Goal: Information Seeking & Learning: Learn about a topic

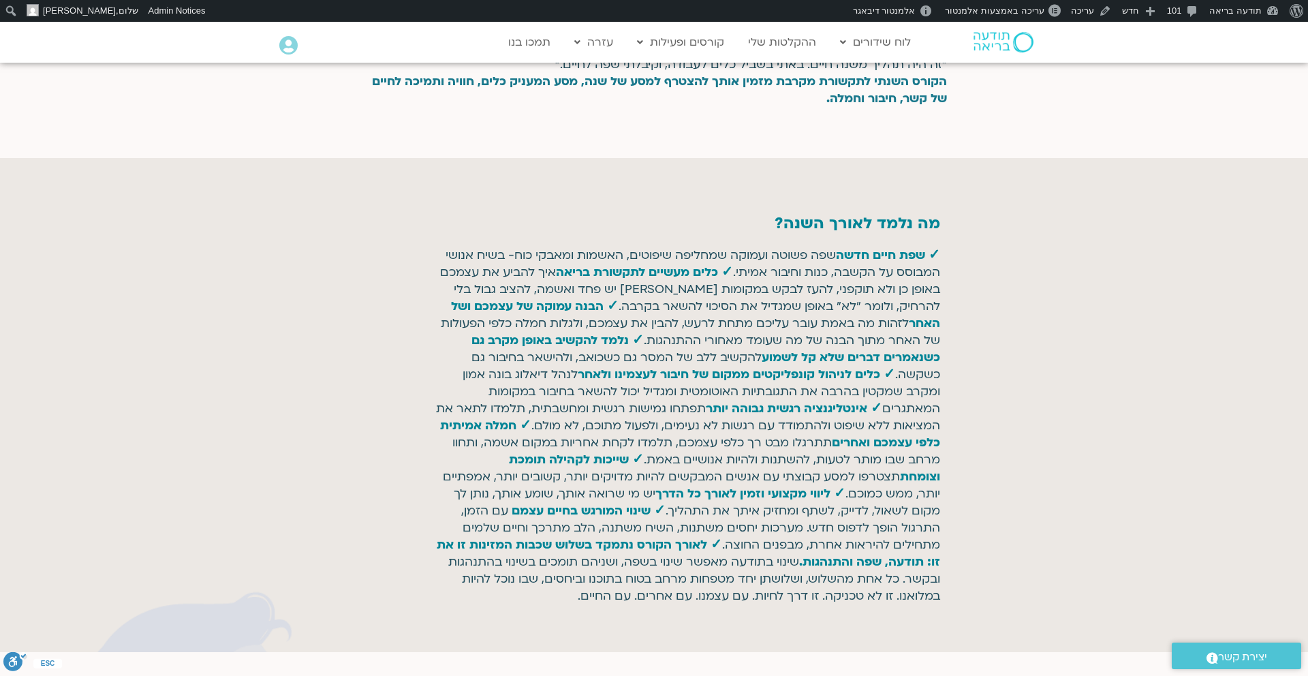
scroll to position [1313, 0]
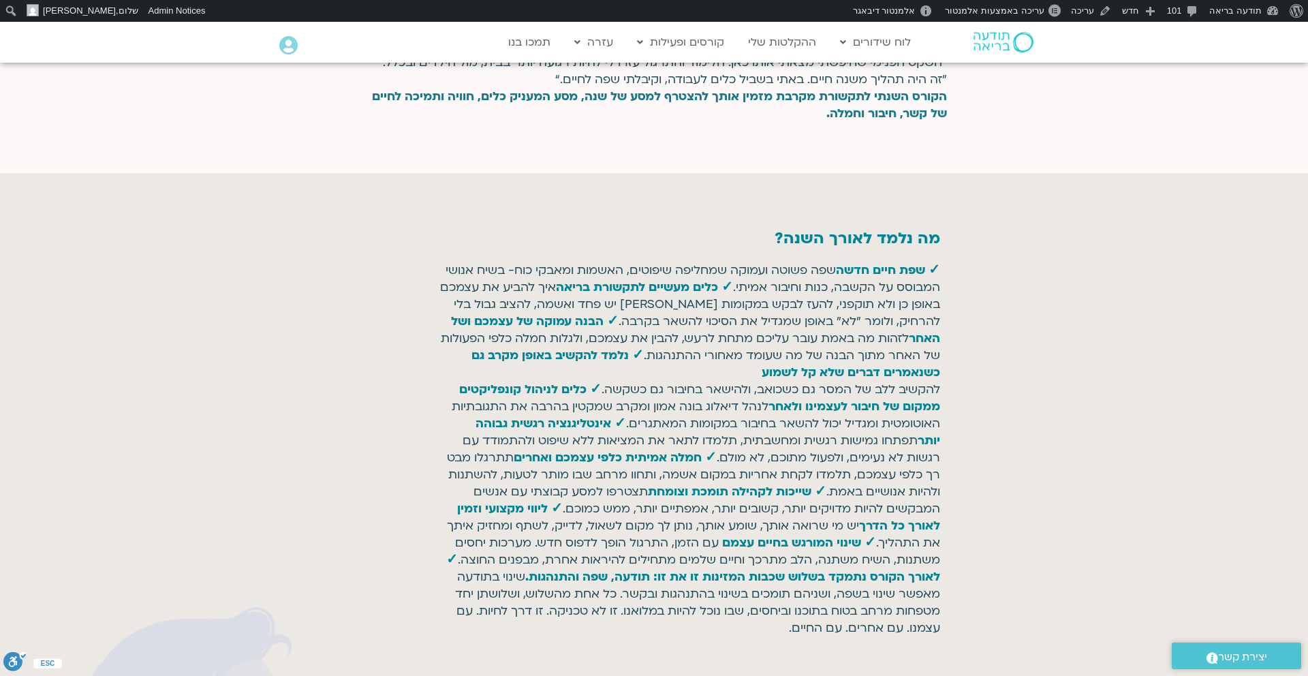
scroll to position [1404, 0]
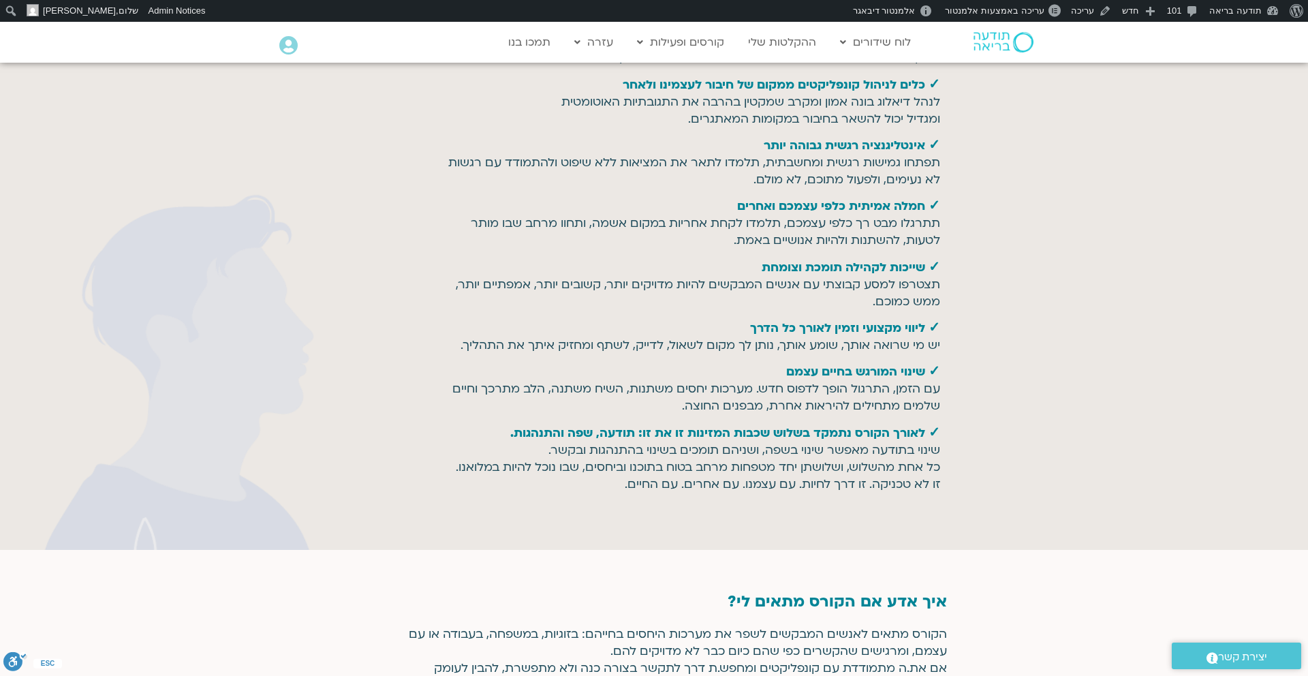
scroll to position [1937, 0]
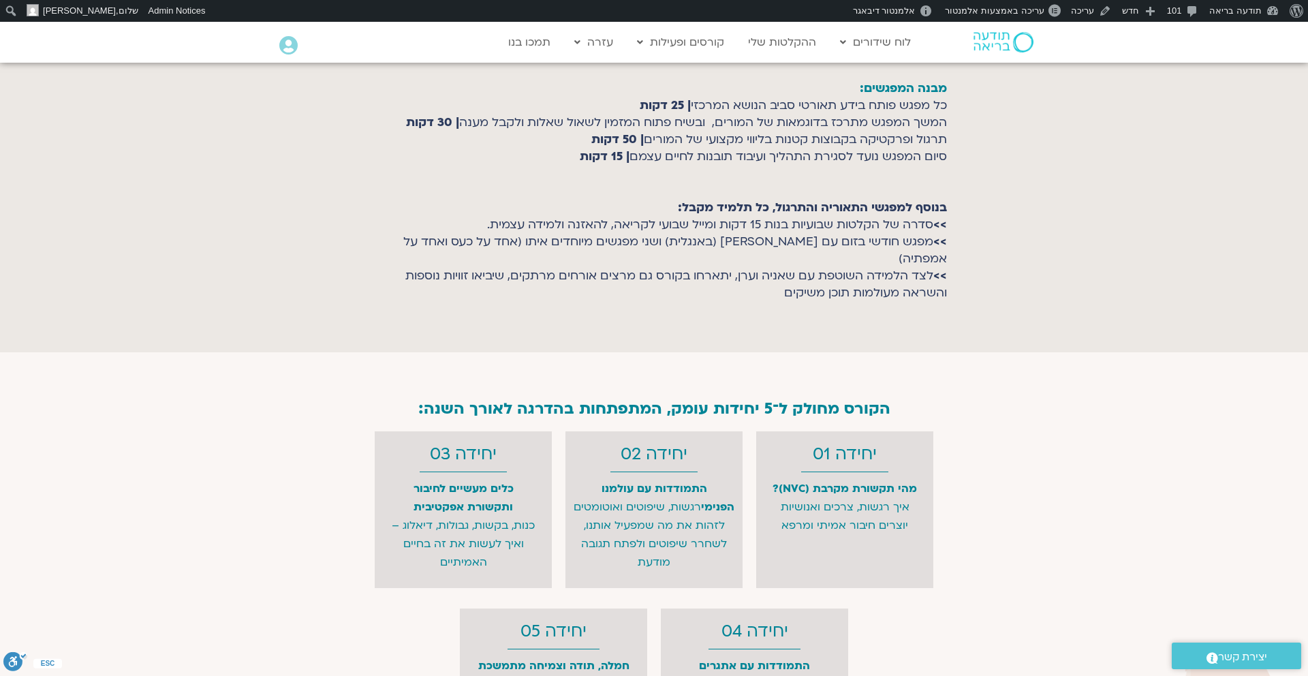
scroll to position [3525, 0]
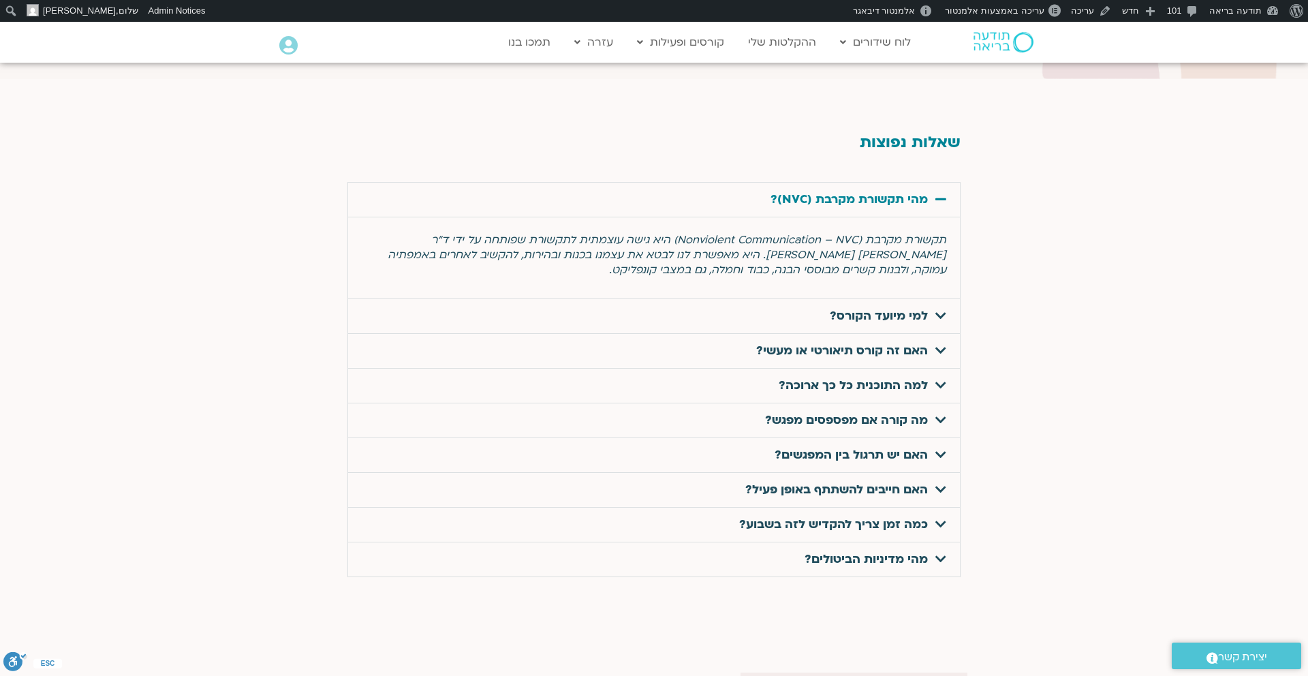
scroll to position [4268, 0]
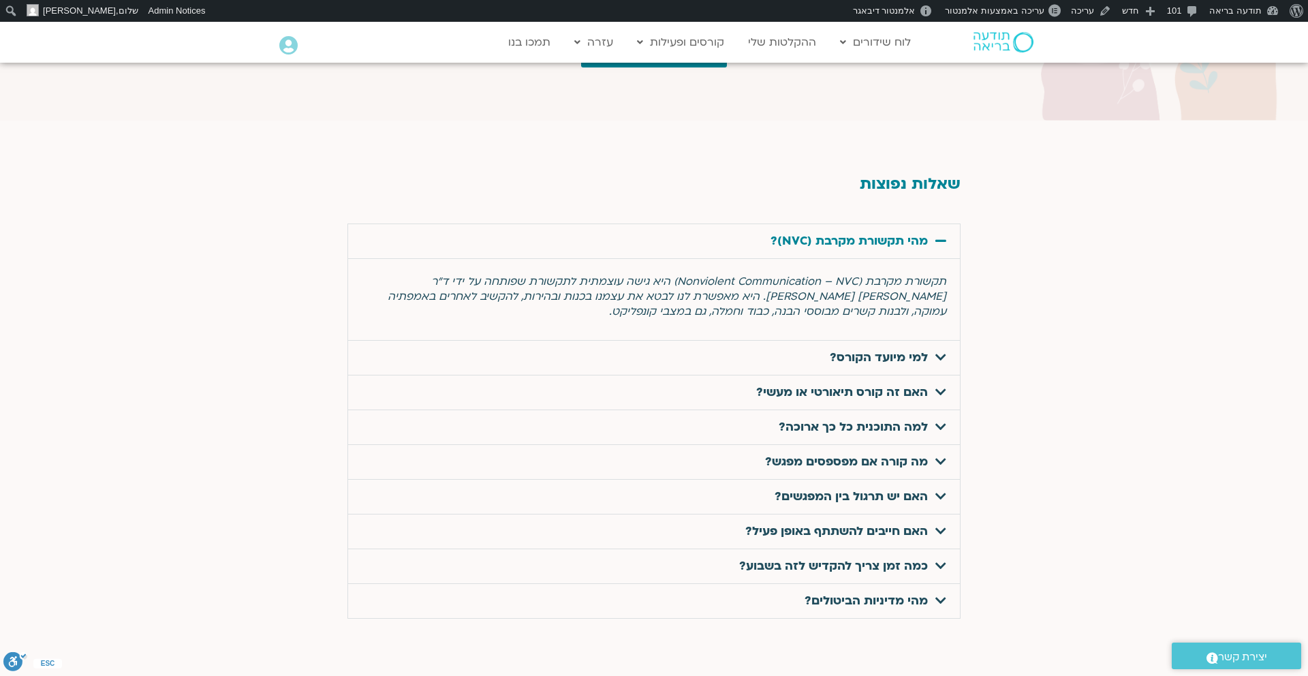
click at [819, 233] on link "מהי תקשורת מקרבת (NVC)?" at bounding box center [848, 241] width 157 height 16
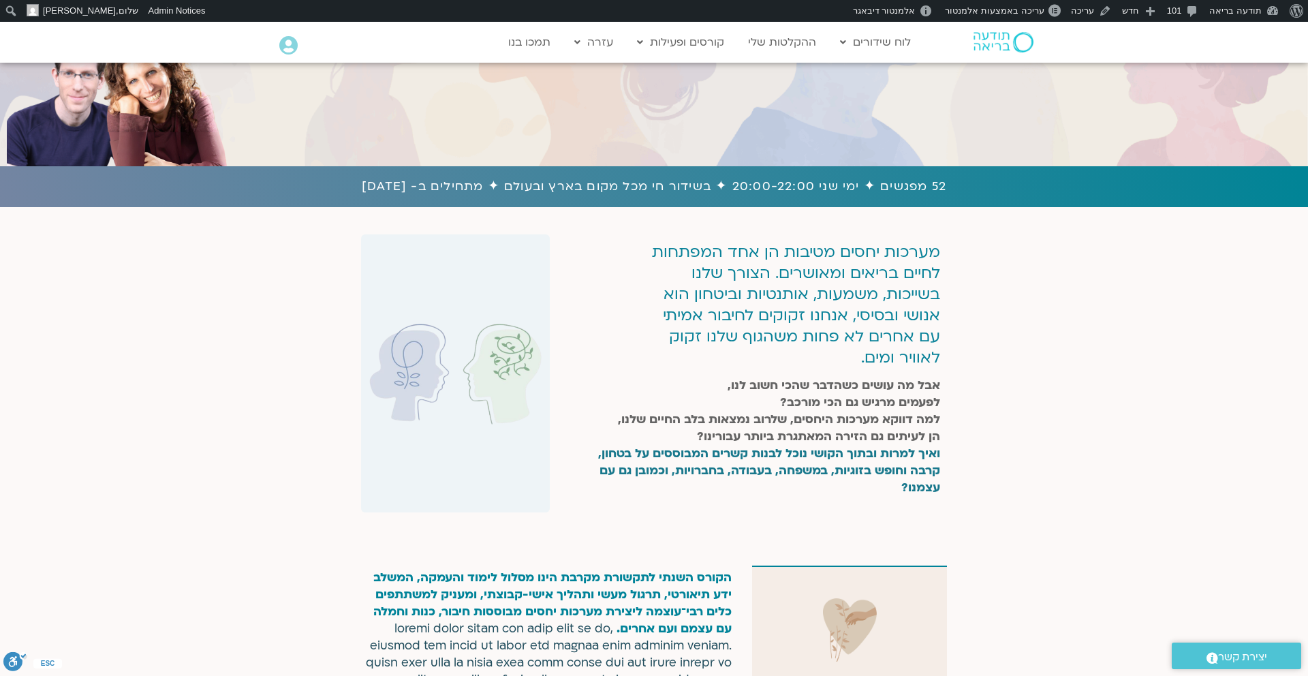
scroll to position [255, 0]
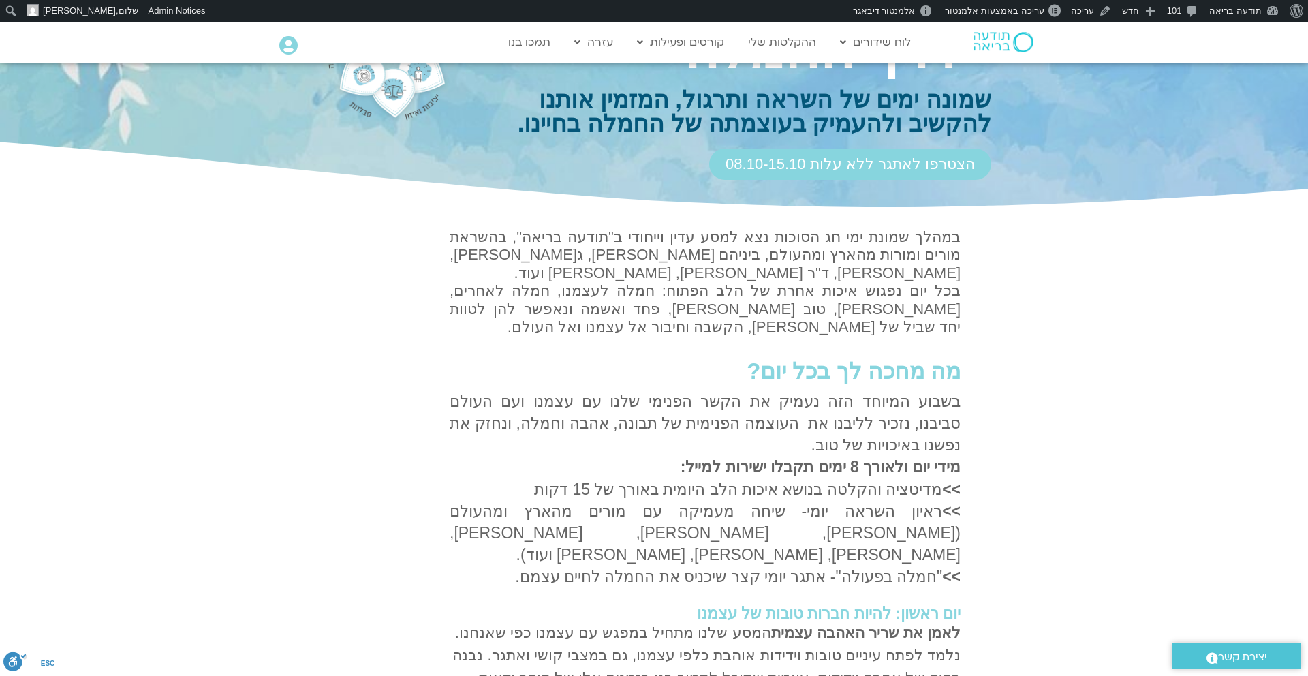
scroll to position [135, 0]
click at [830, 257] on p "במהלך שמונת ימי חג הסוכות נצא למסע עדין וייחודי ב"תודעה בריאה", בהשראת מורים ומ…" at bounding box center [705, 281] width 511 height 108
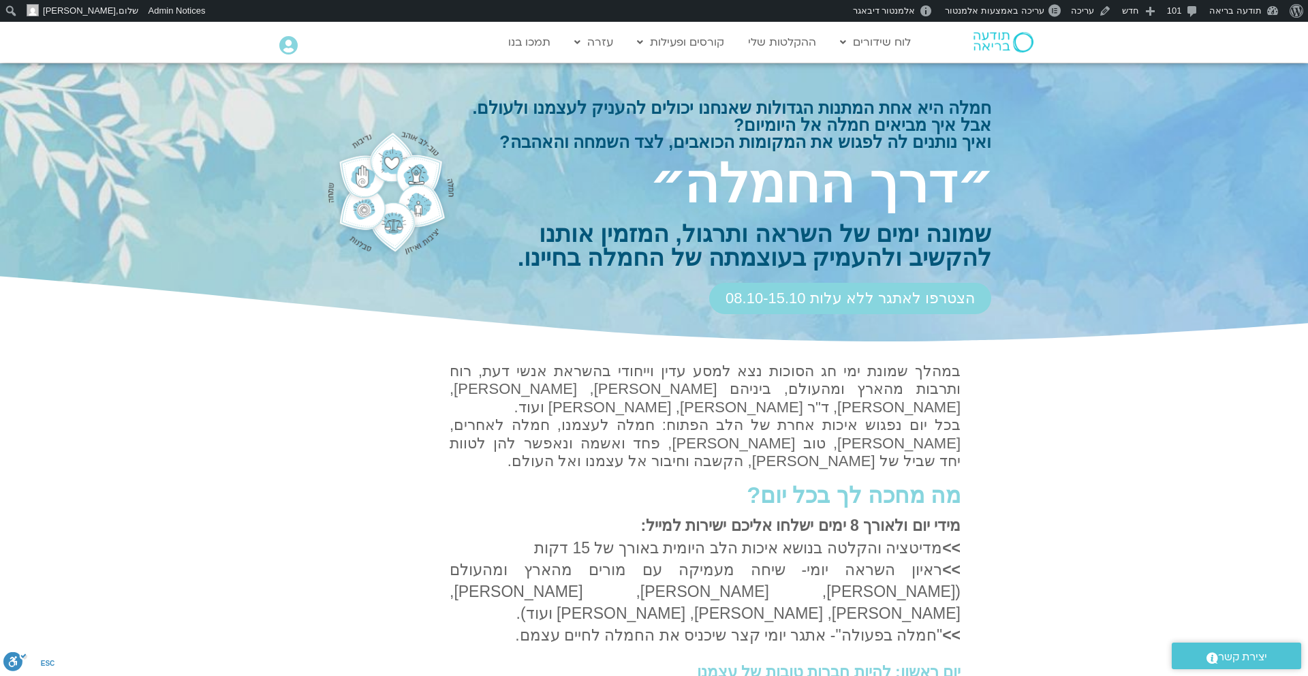
click at [840, 400] on div "במהלך שמונת ימי חג הסוכות נצא למסע עדין וייחודי בהשראת אנשי דעת, רוח ותרבות מהא…" at bounding box center [705, 416] width 511 height 108
